Goal: Transaction & Acquisition: Purchase product/service

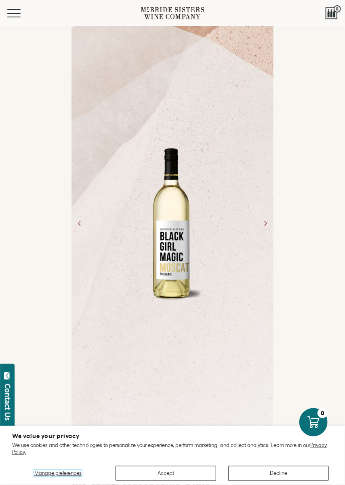
click at [59, 472] on span "Manage preferences" at bounding box center [57, 473] width 47 height 6
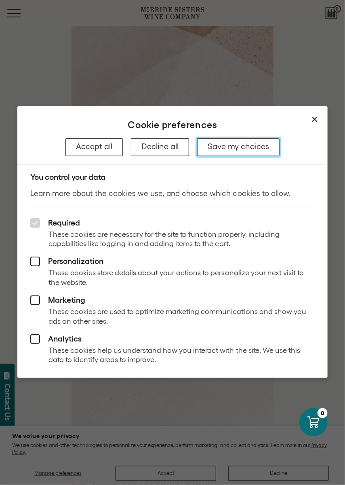
click at [241, 145] on button "Save my choices" at bounding box center [238, 147] width 82 height 18
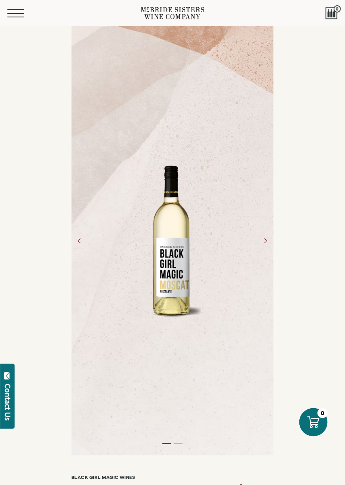
click at [13, 9] on span "Mobile Menu Trigger" at bounding box center [15, 9] width 17 height 1
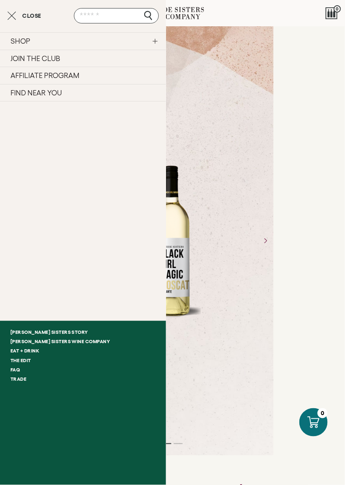
click at [19, 40] on link "SHOP" at bounding box center [83, 40] width 166 height 17
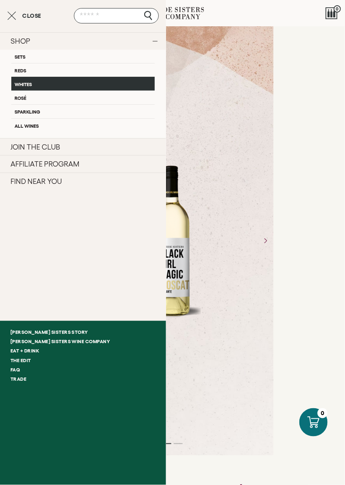
click at [25, 82] on link "Whites" at bounding box center [82, 84] width 143 height 14
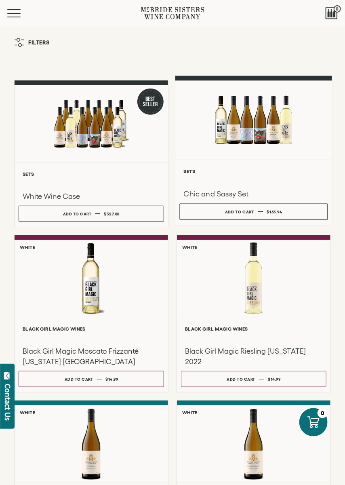
click at [251, 134] on div at bounding box center [253, 120] width 157 height 78
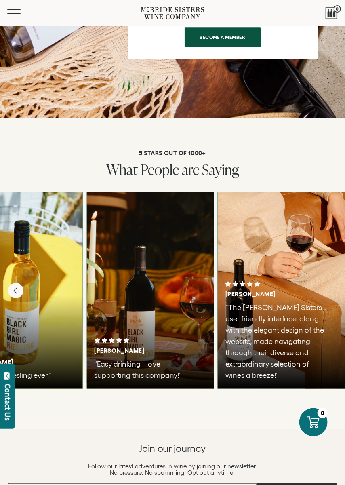
scroll to position [1543, 0]
